Goal: Find specific page/section: Find specific page/section

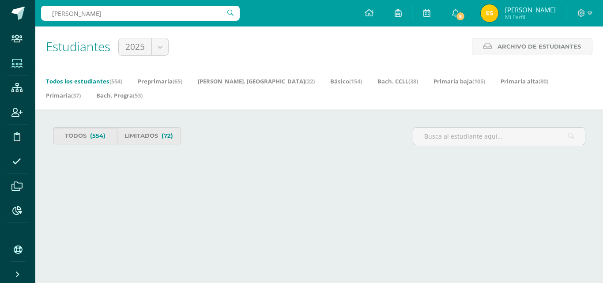
click at [14, 64] on icon at bounding box center [16, 63] width 11 height 9
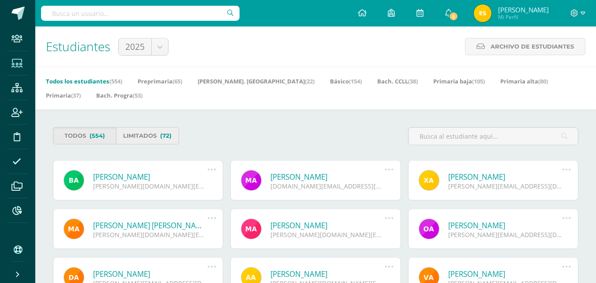
click at [157, 135] on link "Limitados (72)" at bounding box center [147, 135] width 63 height 17
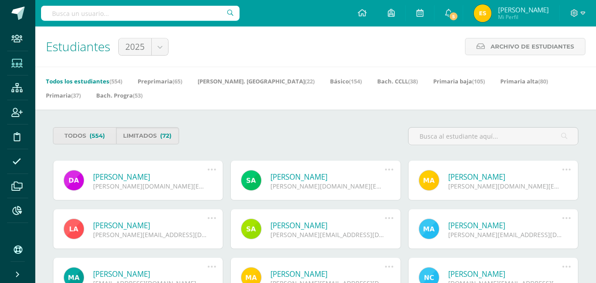
click at [116, 176] on link "[PERSON_NAME]" at bounding box center [150, 177] width 114 height 10
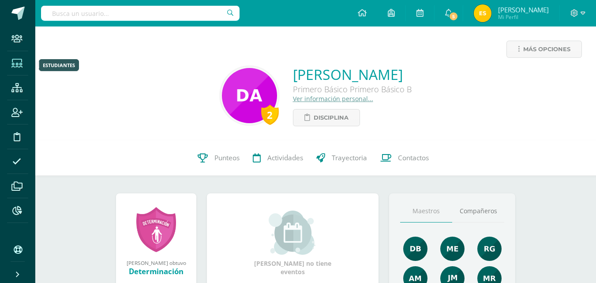
click at [18, 60] on icon at bounding box center [16, 63] width 11 height 9
